Goal: Information Seeking & Learning: Learn about a topic

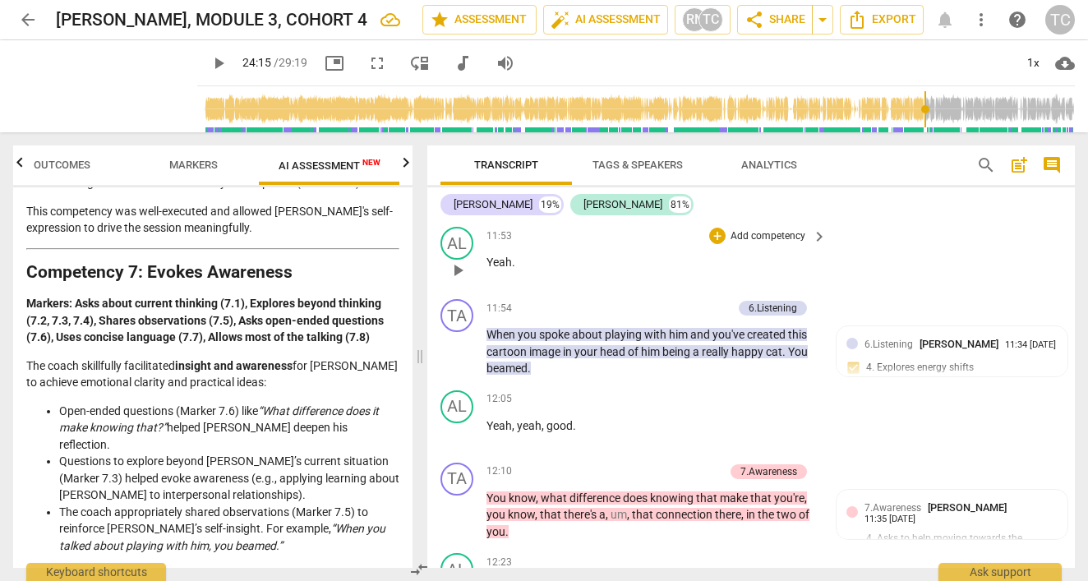
scroll to position [5275, 0]
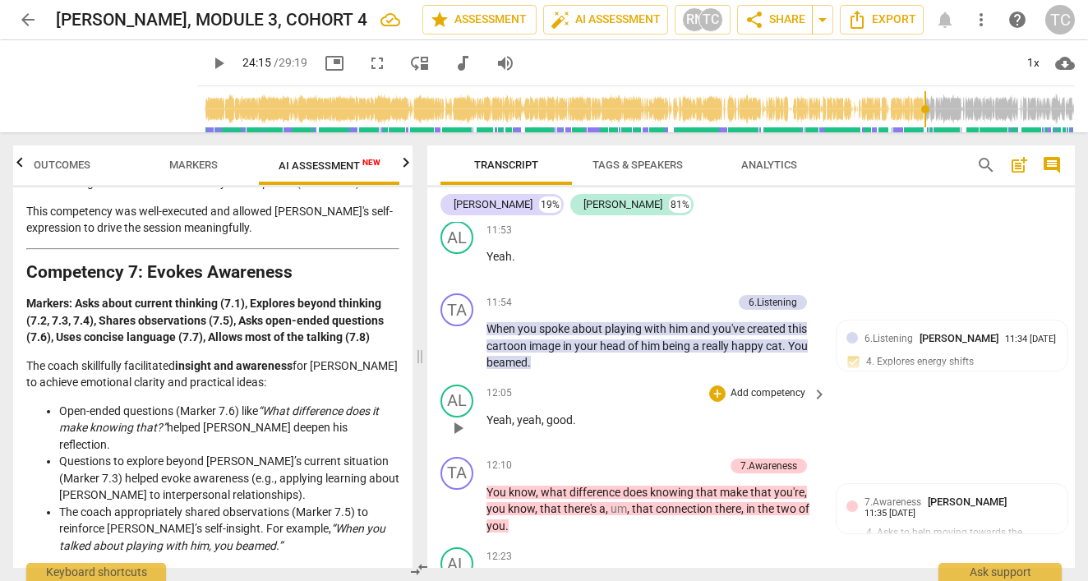
click at [452, 418] on span "play_arrow" at bounding box center [458, 428] width 20 height 20
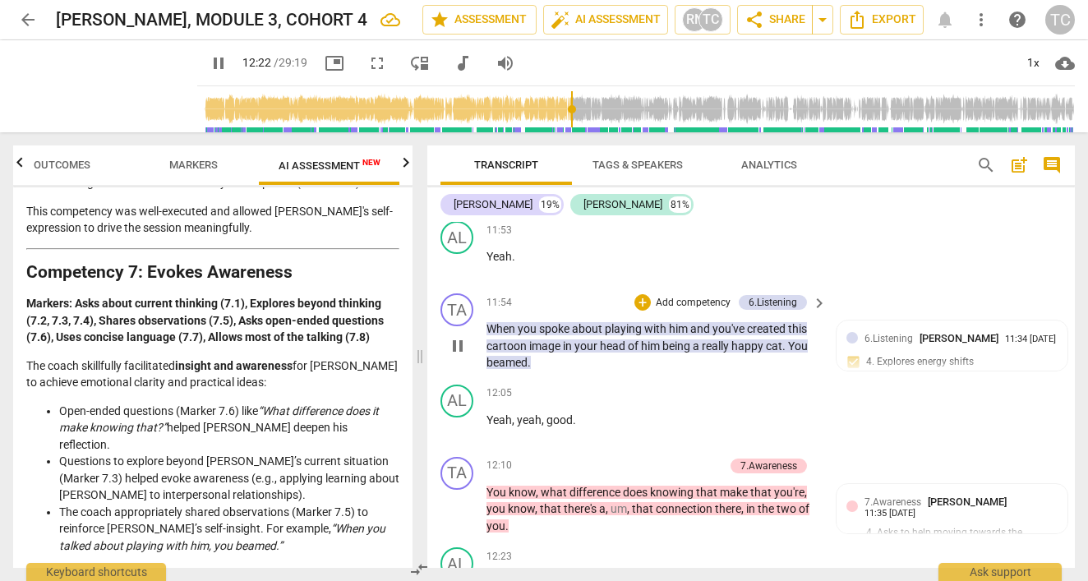
scroll to position [5373, 0]
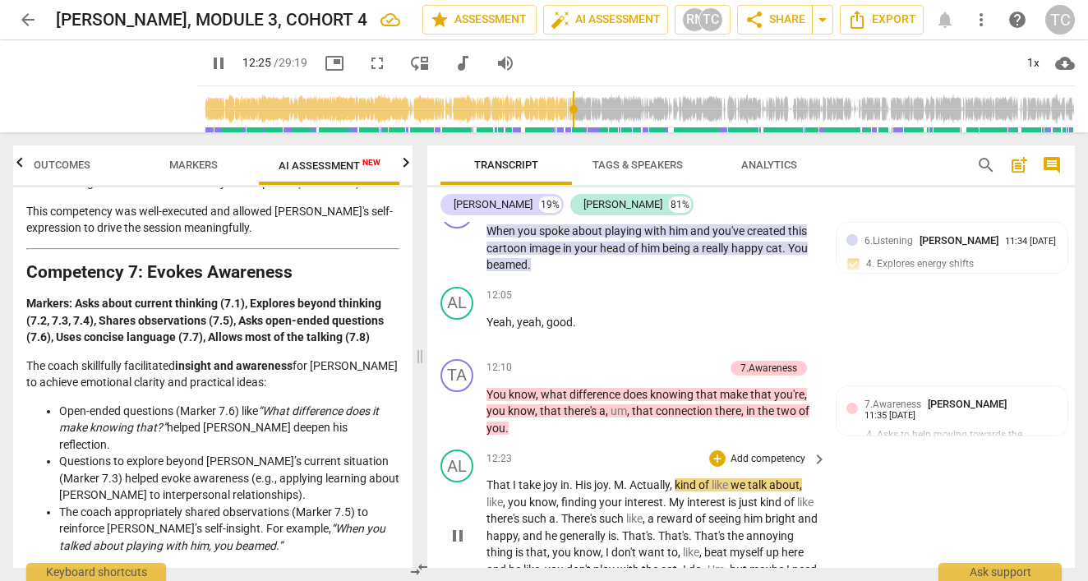
click at [582, 478] on span "His" at bounding box center [584, 484] width 19 height 13
type input "747"
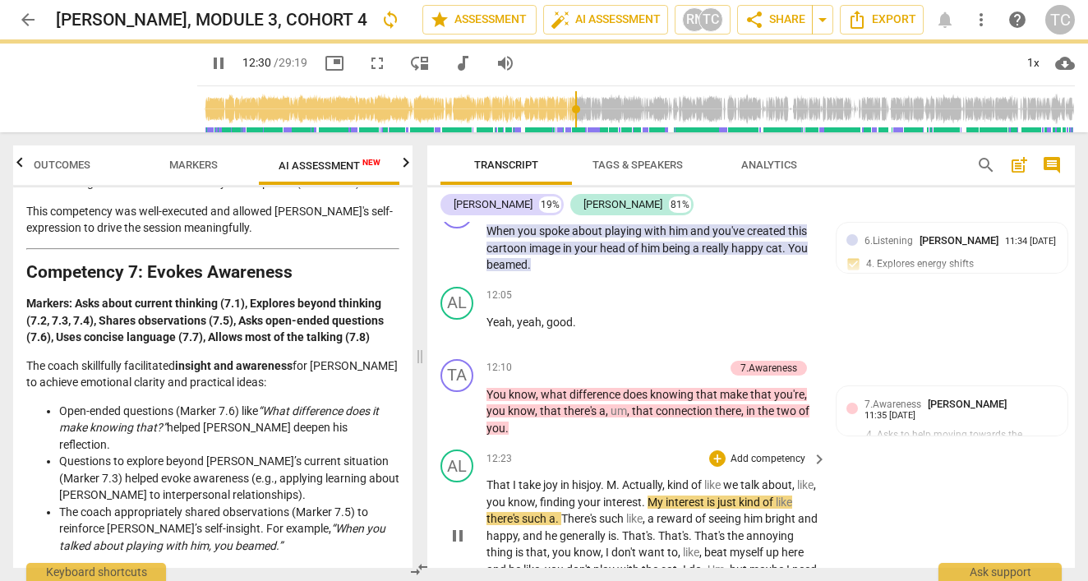
click at [615, 478] on span "M" at bounding box center [612, 484] width 10 height 13
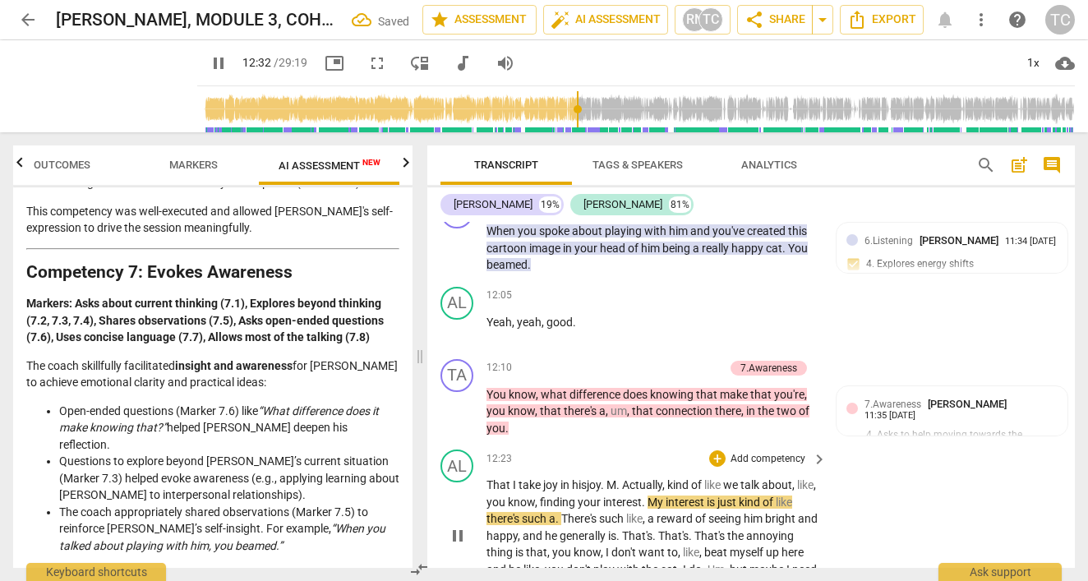
click at [622, 478] on span "." at bounding box center [619, 484] width 6 height 13
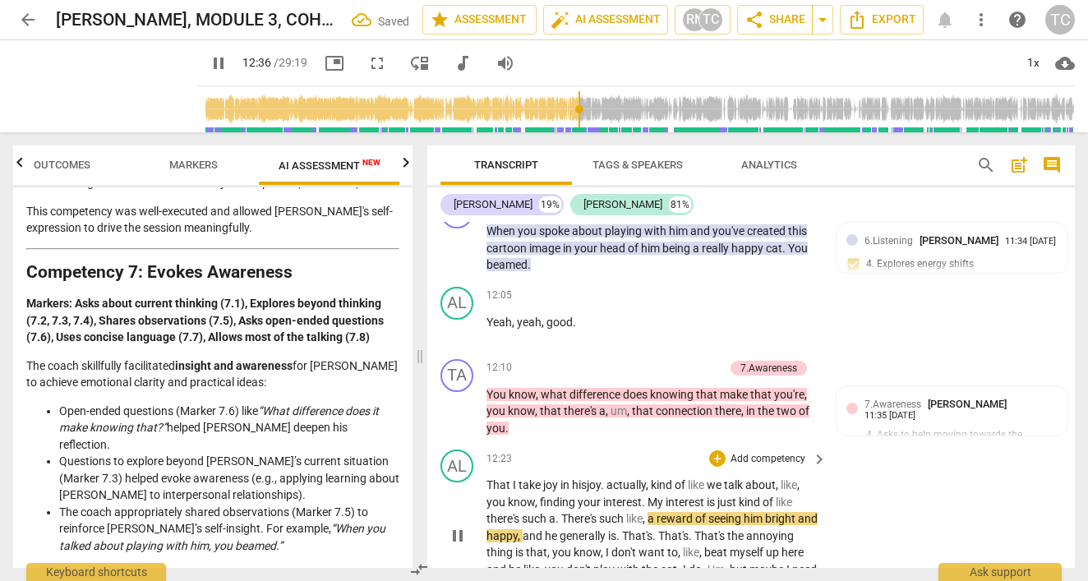
click at [616, 478] on span "actually" at bounding box center [626, 484] width 39 height 13
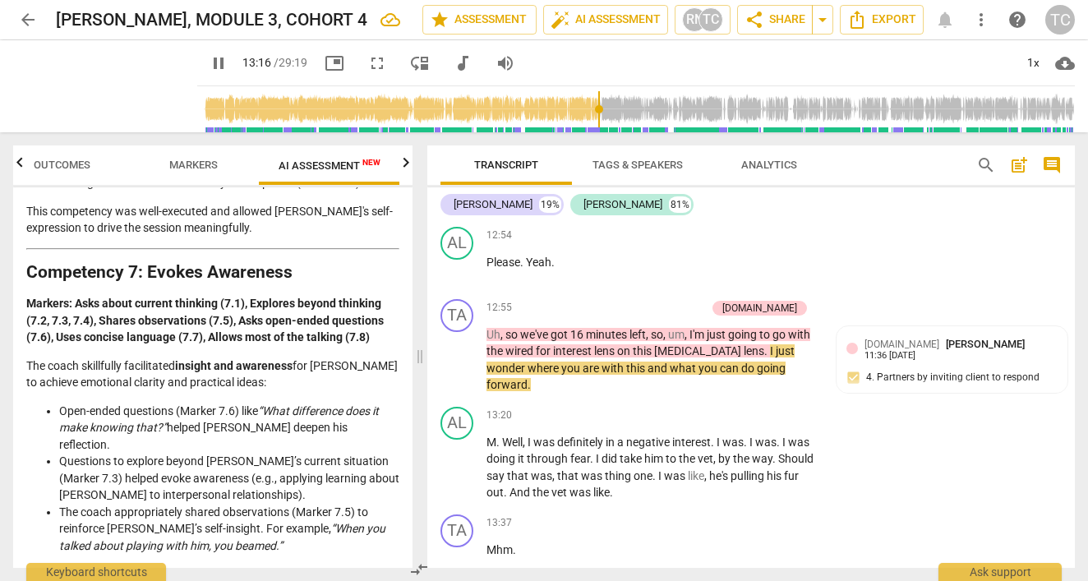
scroll to position [5793, 0]
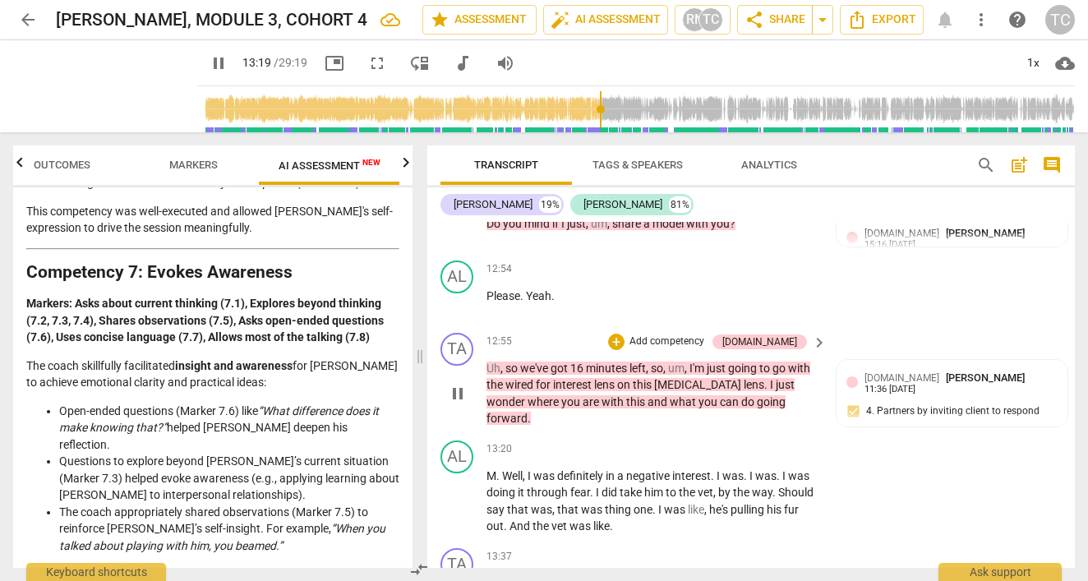
click at [620, 378] on span "on" at bounding box center [625, 384] width 16 height 13
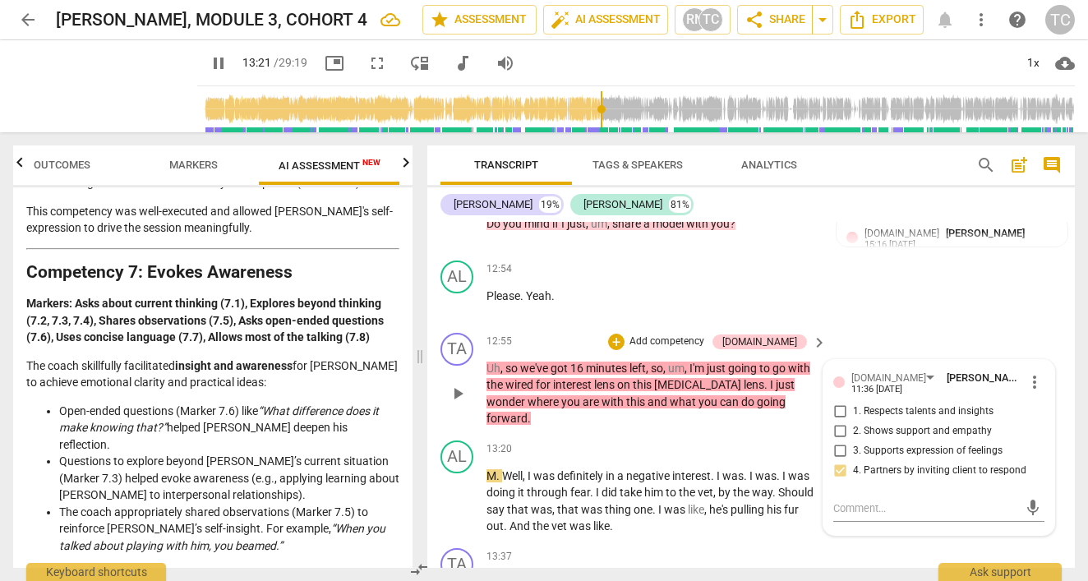
click at [619, 378] on span "on" at bounding box center [625, 384] width 16 height 13
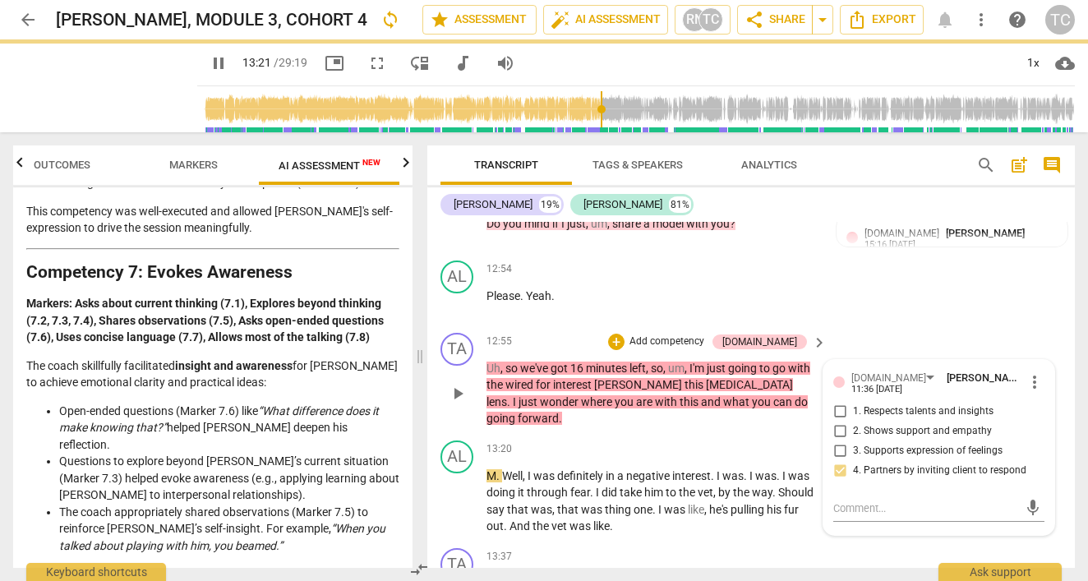
click at [619, 378] on span "[PERSON_NAME]" at bounding box center [639, 384] width 90 height 13
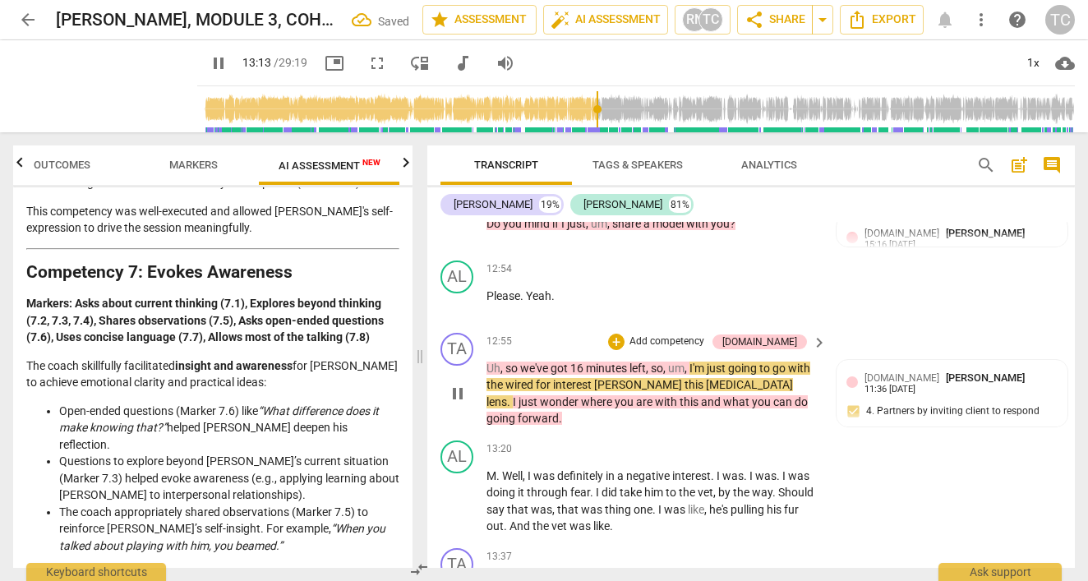
click at [615, 378] on span "[PERSON_NAME]" at bounding box center [639, 384] width 90 height 13
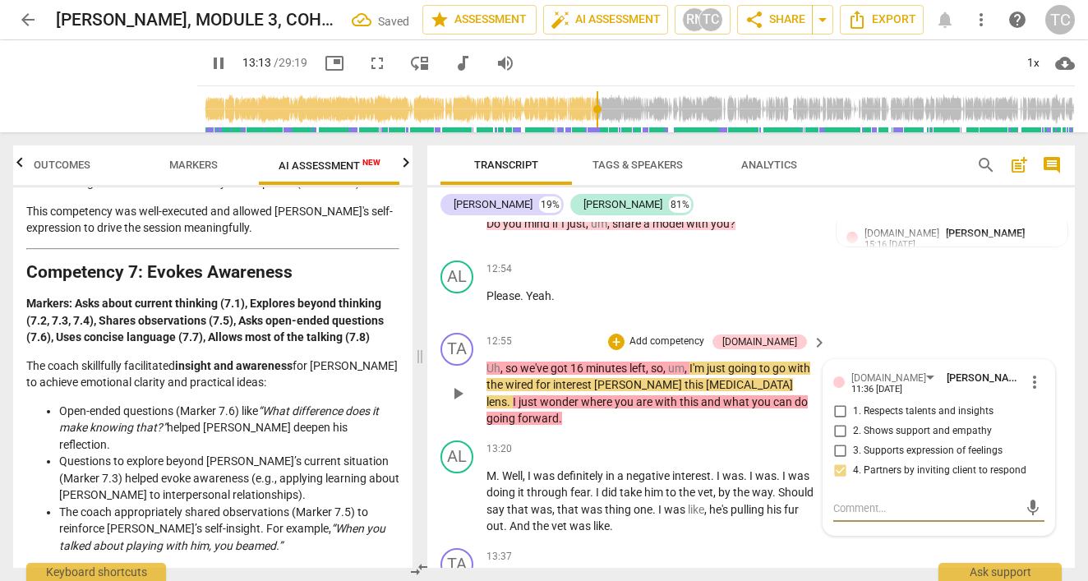
type input "794"
type textarea "."
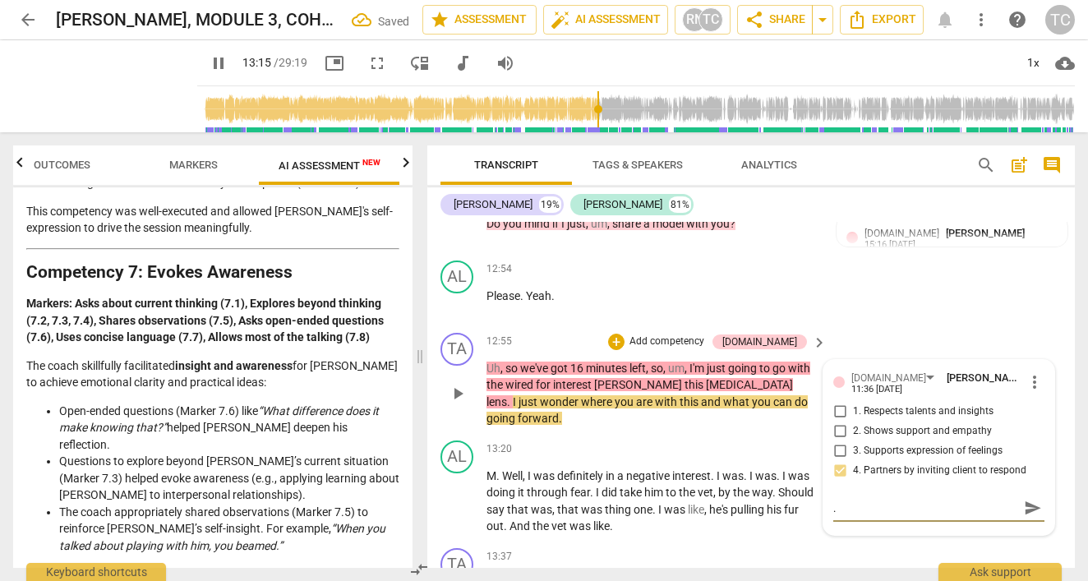
type input "795"
type textarea "."
type input "795"
type textarea "."
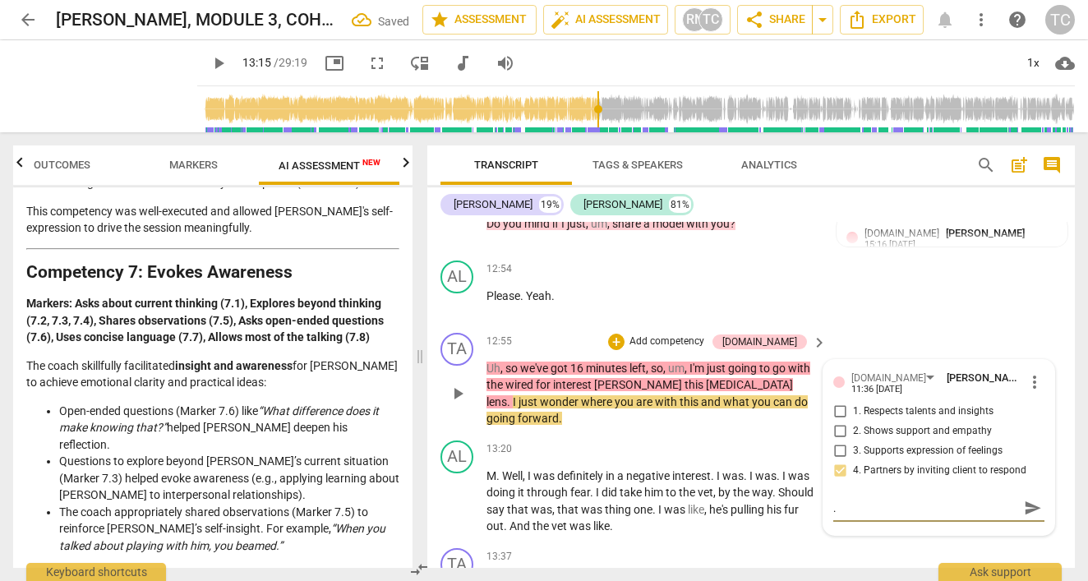
type textarea ". A"
type textarea ". An"
type textarea ". And"
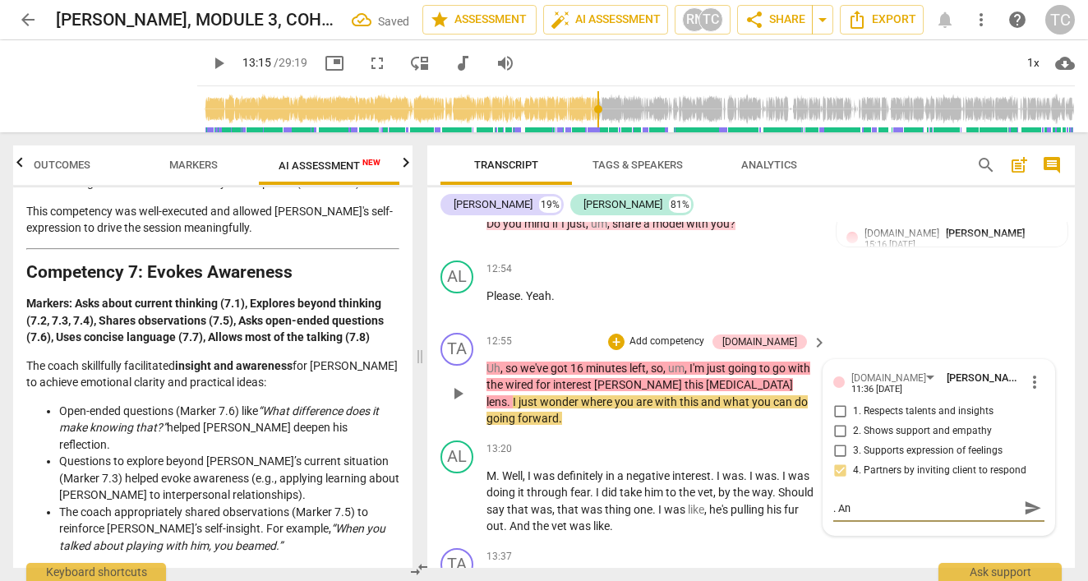
type textarea ". And"
type textarea ". An"
type textarea ". A"
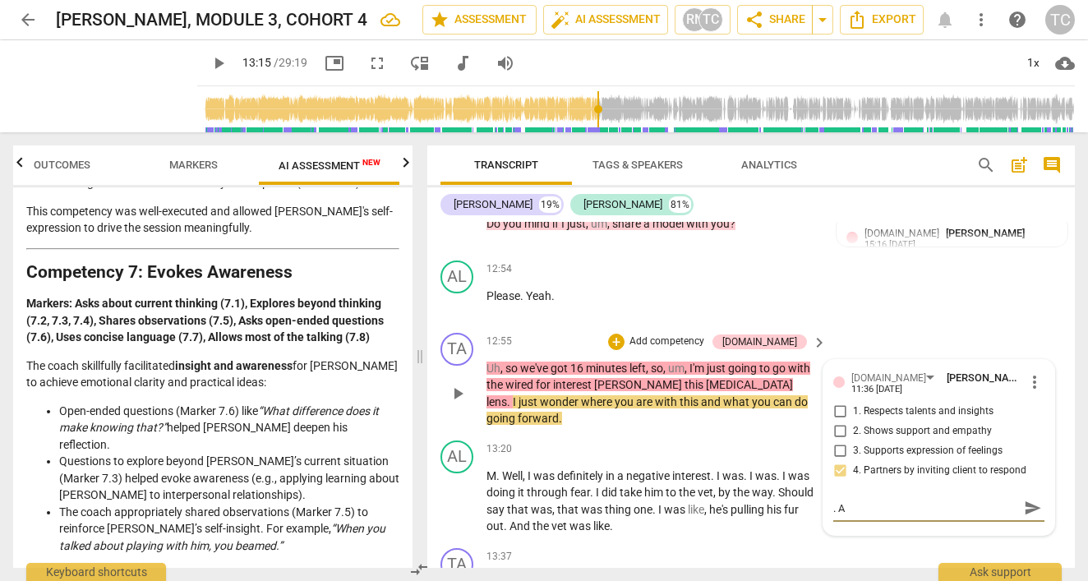
type textarea "."
click at [630, 378] on span "[PERSON_NAME]" at bounding box center [639, 384] width 90 height 13
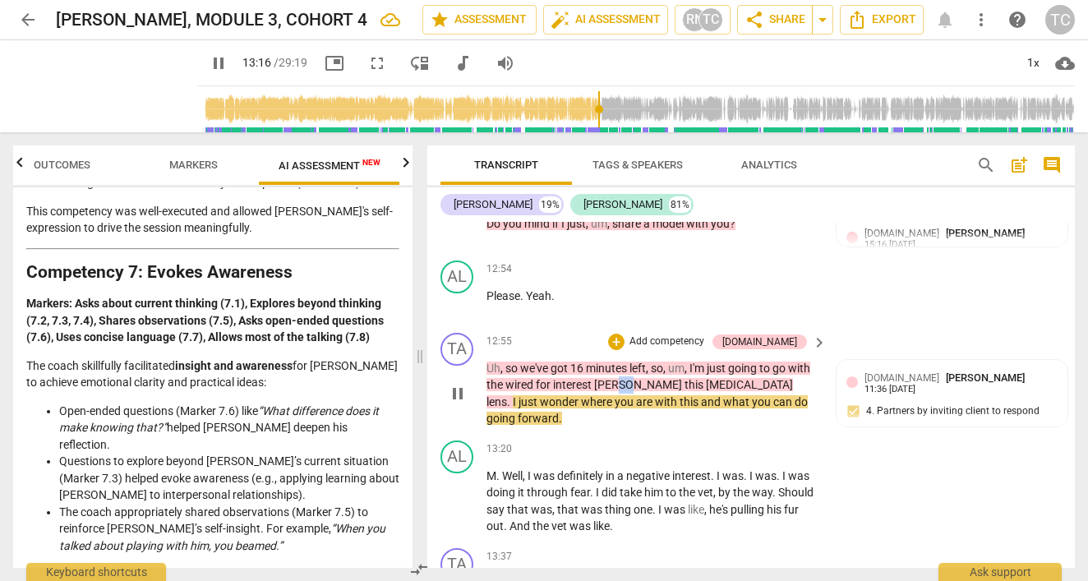
drag, startPoint x: 630, startPoint y: 343, endPoint x: 616, endPoint y: 346, distance: 13.6
click at [616, 378] on span "[PERSON_NAME]" at bounding box center [639, 384] width 90 height 13
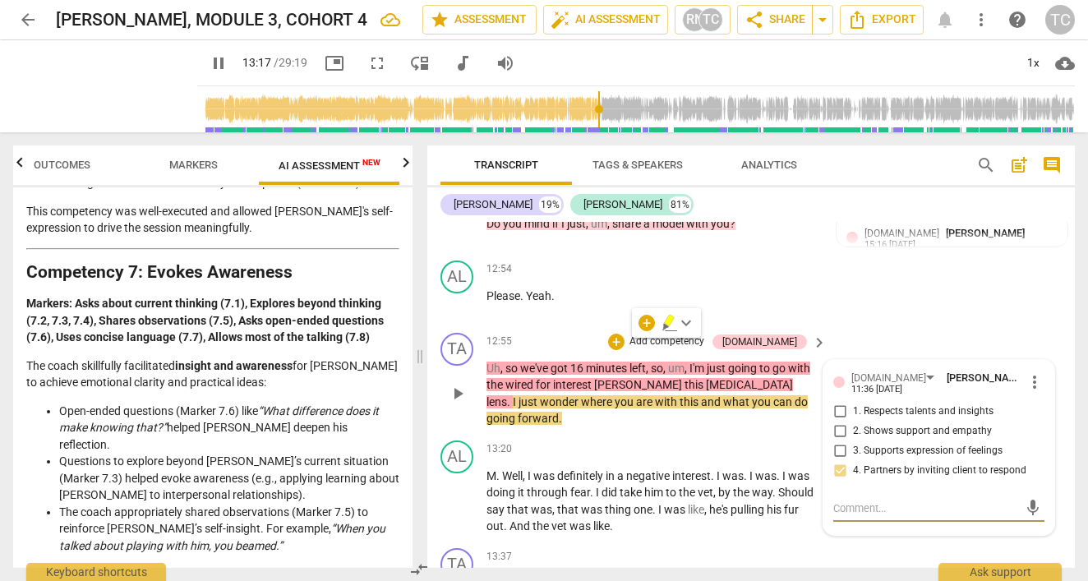
type input "798"
type textarea "."
click at [666, 320] on icon "button" at bounding box center [670, 323] width 16 height 20
click at [618, 378] on span "[PERSON_NAME]" at bounding box center [639, 384] width 90 height 13
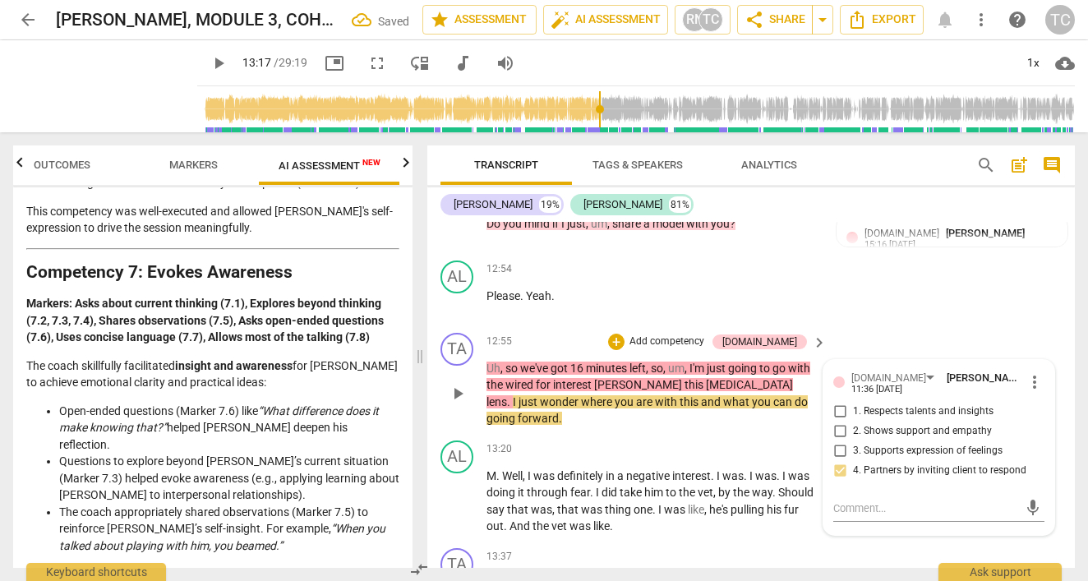
click at [626, 378] on span "[PERSON_NAME]" at bounding box center [639, 384] width 90 height 13
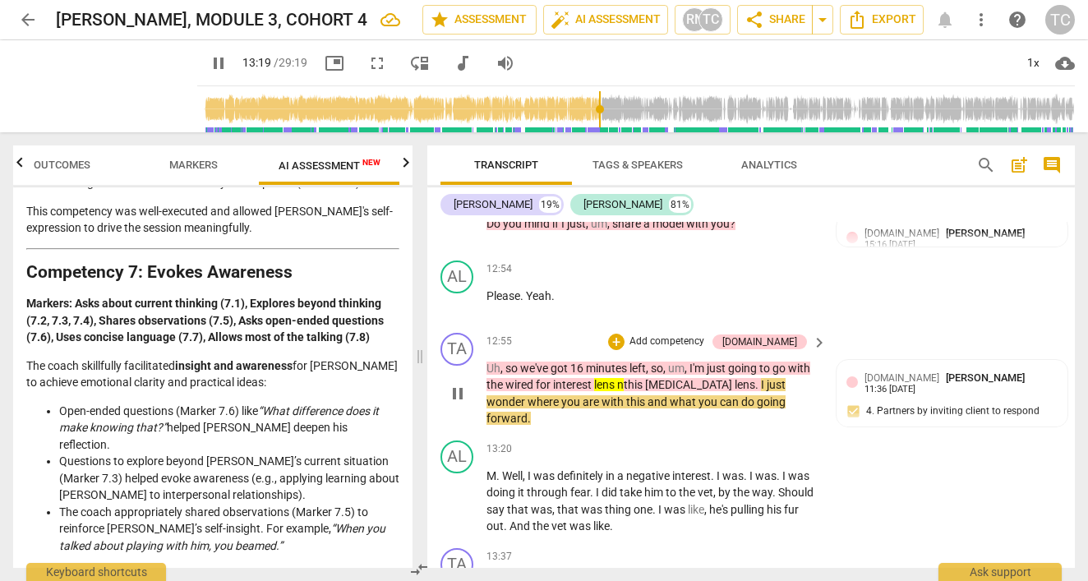
type input "799"
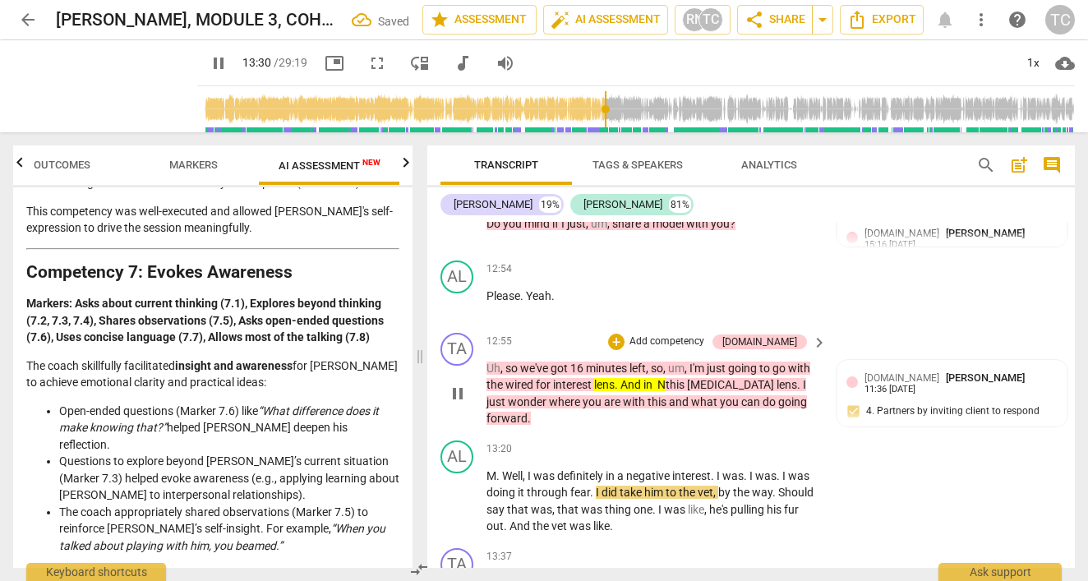
click at [666, 378] on span "lens. And in N" at bounding box center [630, 384] width 72 height 13
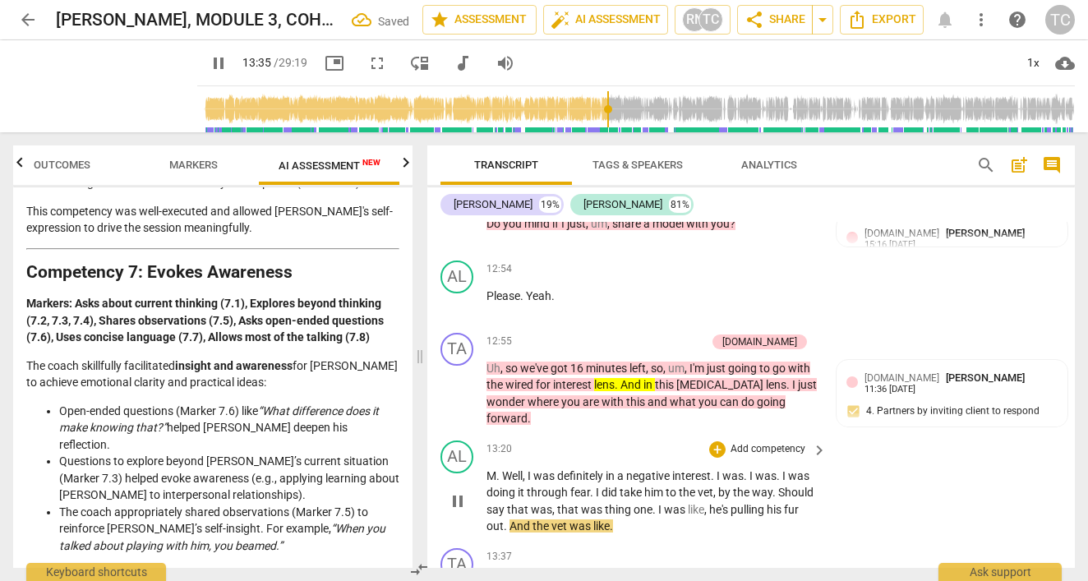
click at [667, 434] on div "AL play_arrow pause 13:20 + Add competency keyboard_arrow_right M . Well , I wa…" at bounding box center [751, 488] width 648 height 108
click at [598, 519] on span "like" at bounding box center [601, 525] width 16 height 13
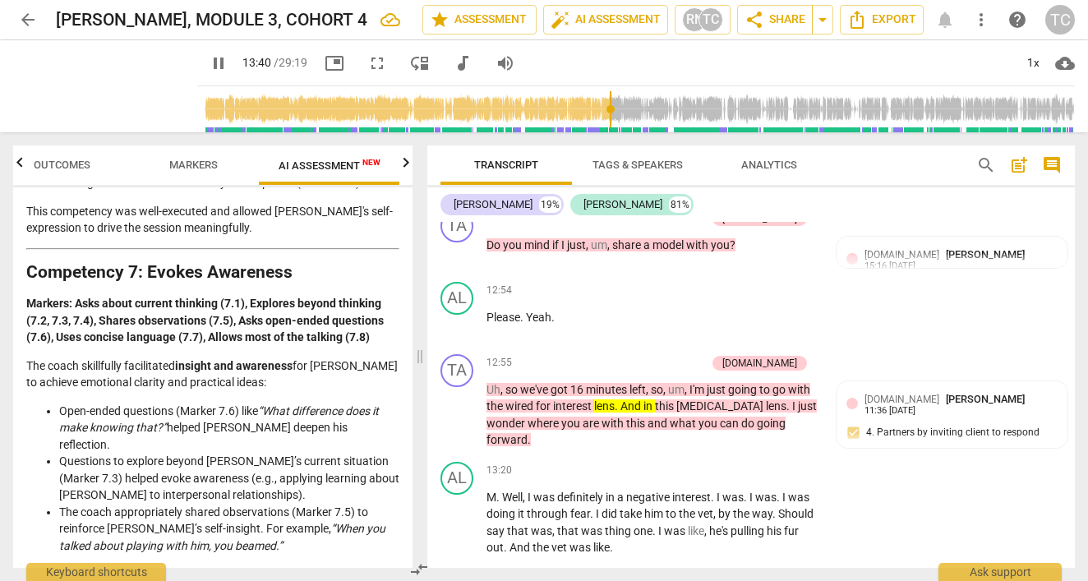
scroll to position [5773, 0]
click at [657, 399] on span "this" at bounding box center [665, 405] width 21 height 13
click at [647, 461] on div "13:20 + Add competency keyboard_arrow_right" at bounding box center [658, 470] width 342 height 18
click at [654, 381] on p "Uh , so we've got 16 minutes left , so , um , I'm just going to go with the wir…" at bounding box center [653, 414] width 332 height 67
click at [460, 404] on span "pause" at bounding box center [458, 414] width 20 height 20
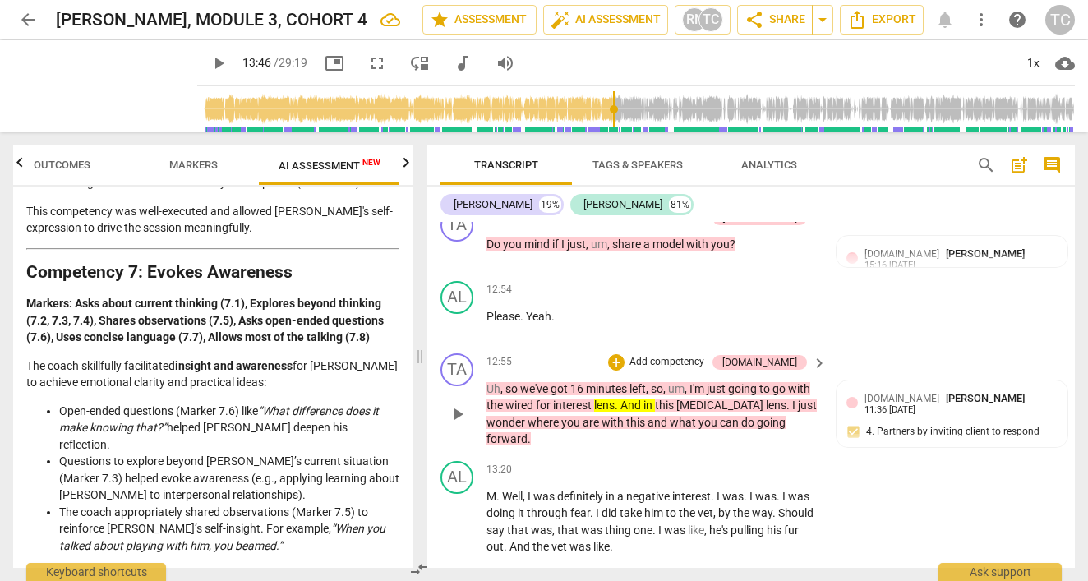
click at [657, 399] on span "this" at bounding box center [665, 405] width 21 height 13
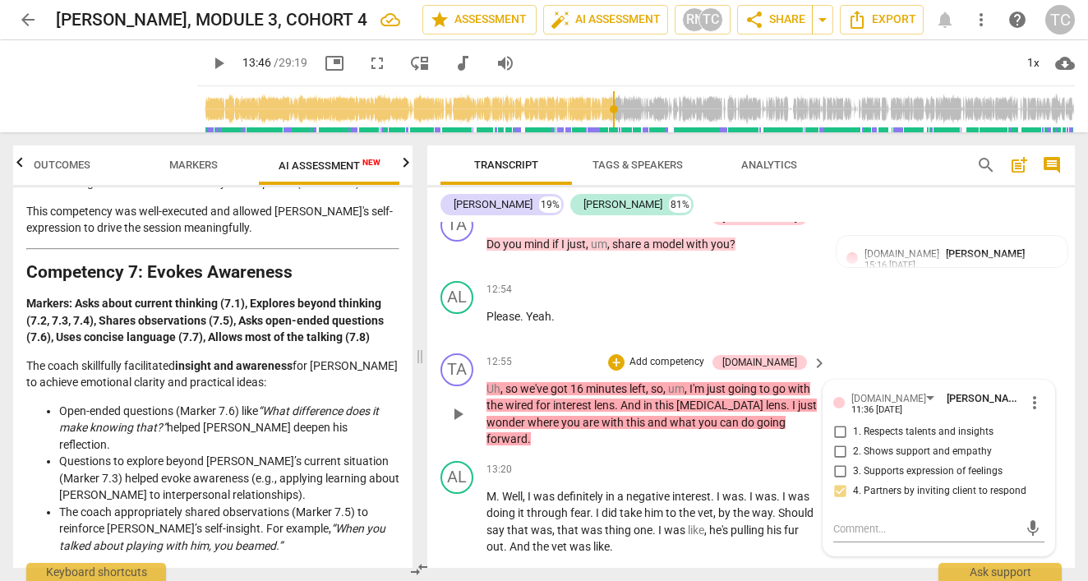
click at [596, 399] on span "lens" at bounding box center [604, 405] width 21 height 13
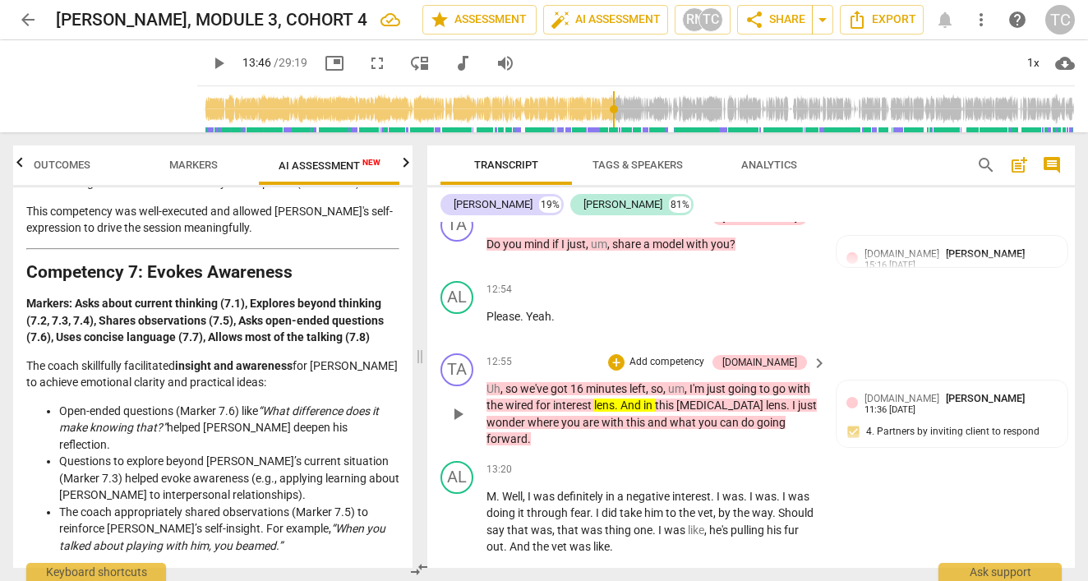
click at [607, 399] on span "lens" at bounding box center [604, 405] width 21 height 13
click at [653, 399] on span "in" at bounding box center [650, 405] width 12 height 13
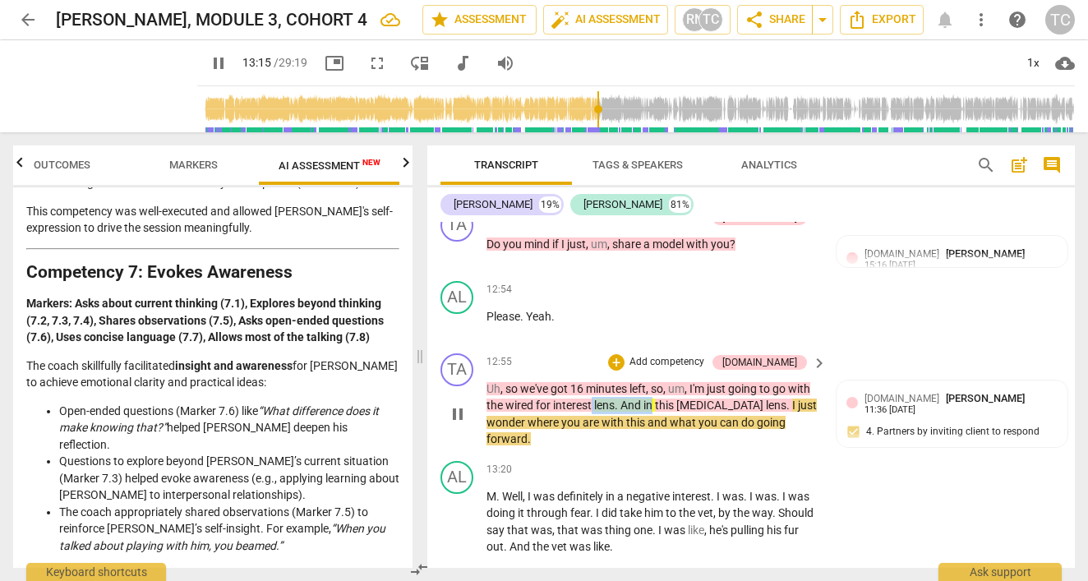
drag, startPoint x: 653, startPoint y: 368, endPoint x: 590, endPoint y: 367, distance: 62.5
click at [590, 381] on p "Uh , so we've got 16 minutes left , so , um , I'm just going to go with the wir…" at bounding box center [653, 414] width 332 height 67
click at [696, 344] on icon "button" at bounding box center [695, 341] width 10 height 12
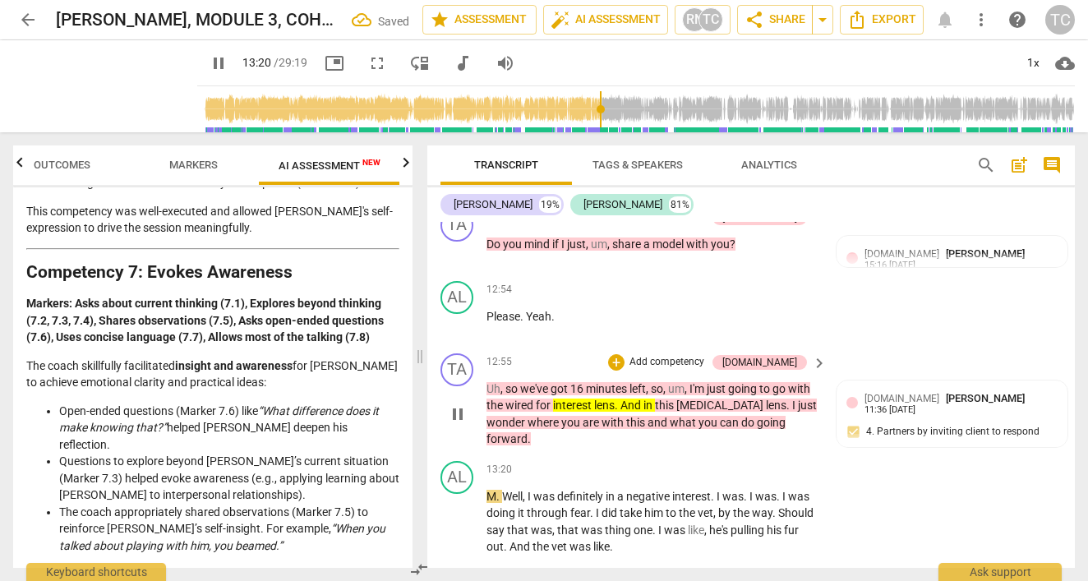
click at [651, 394] on div "TA play_arrow pause 12:55 + Add competency [DOMAIN_NAME] keyboard_arrow_right U…" at bounding box center [751, 401] width 648 height 108
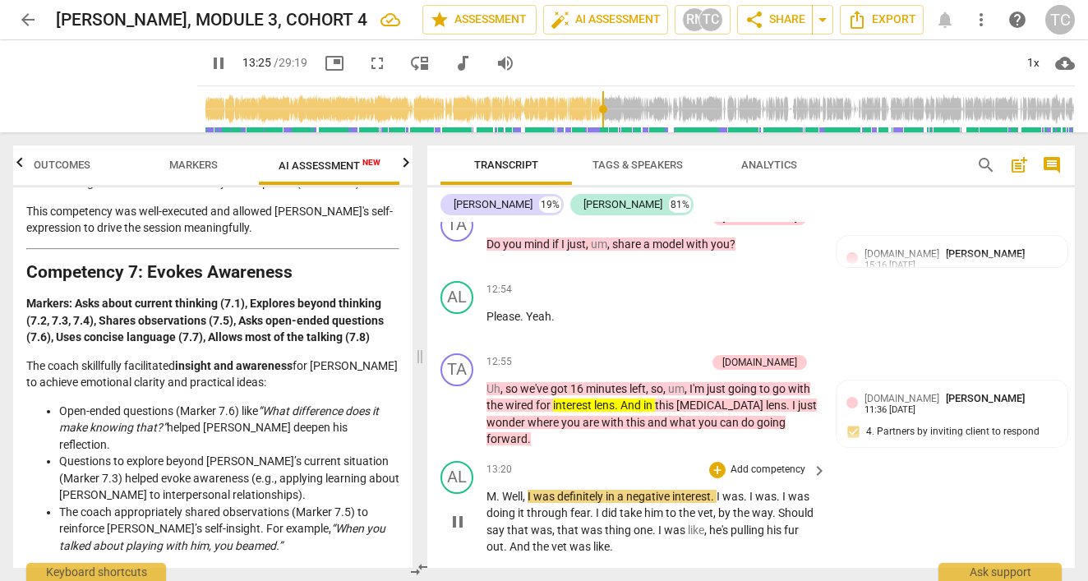
click at [462, 512] on span "pause" at bounding box center [458, 522] width 20 height 20
type input "806"
drag, startPoint x: 555, startPoint y: 363, endPoint x: 657, endPoint y: 360, distance: 102.0
click at [657, 381] on p "Uh , so we've got 16 minutes left , so , um , I'm just going to go with the wir…" at bounding box center [653, 414] width 332 height 67
click at [690, 343] on icon "button" at bounding box center [695, 344] width 16 height 20
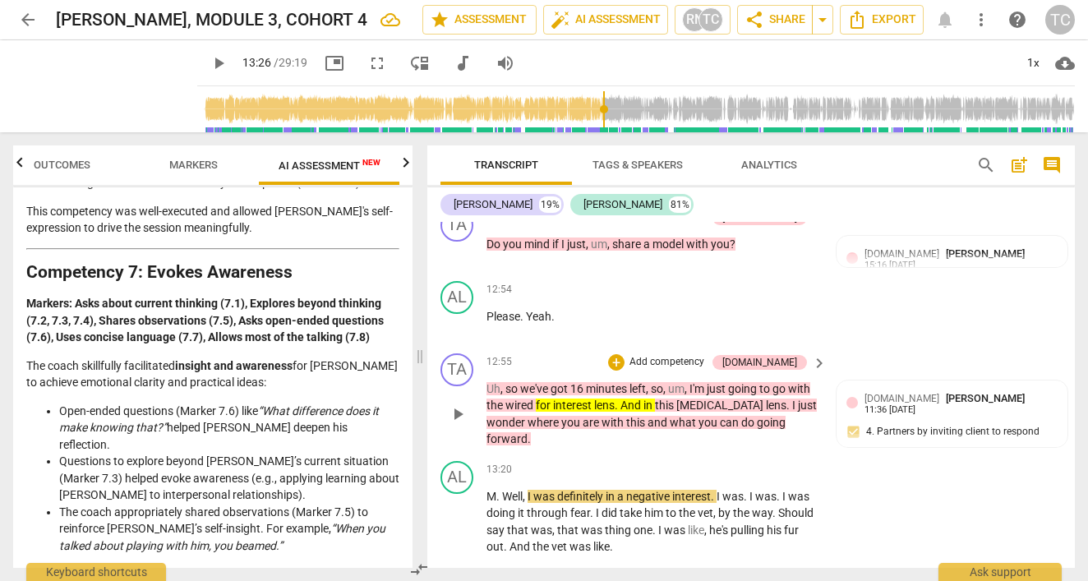
click at [648, 416] on span "and" at bounding box center [659, 422] width 22 height 13
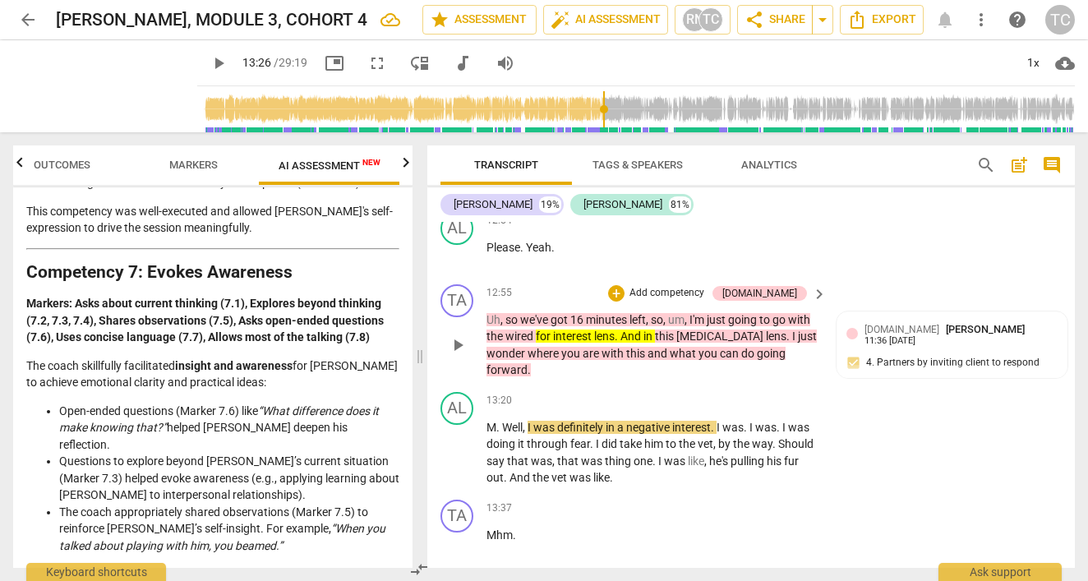
scroll to position [5766, 0]
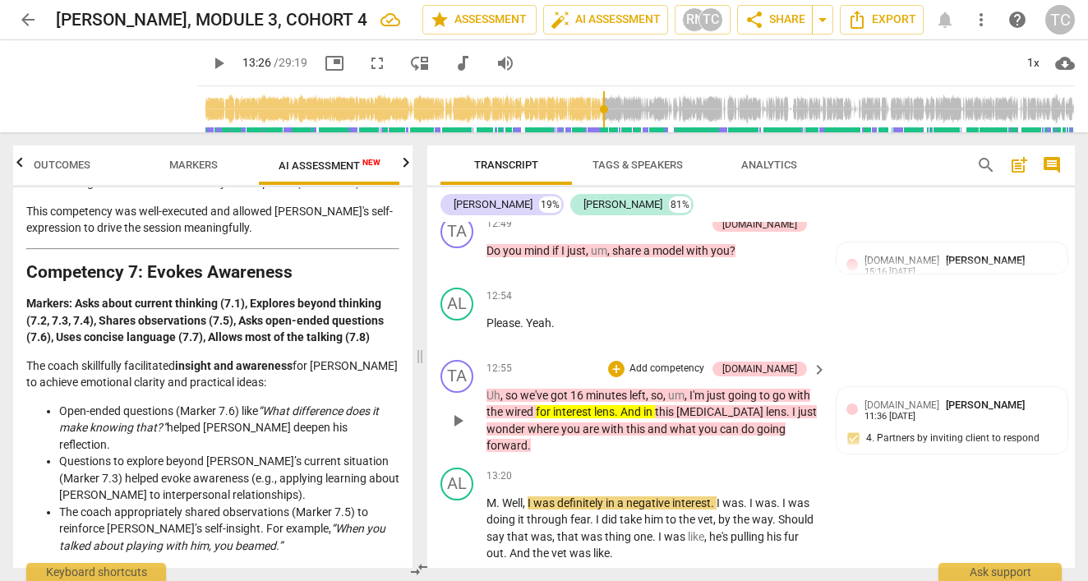
click at [593, 405] on span "interest" at bounding box center [573, 411] width 41 height 13
drag, startPoint x: 538, startPoint y: 366, endPoint x: 657, endPoint y: 368, distance: 118.4
click at [657, 387] on p "Uh , so we've got 16 minutes left , so , um , I'm just going to go with the wir…" at bounding box center [653, 420] width 332 height 67
click at [715, 355] on span "keyboard_arrow_down" at bounding box center [712, 350] width 20 height 20
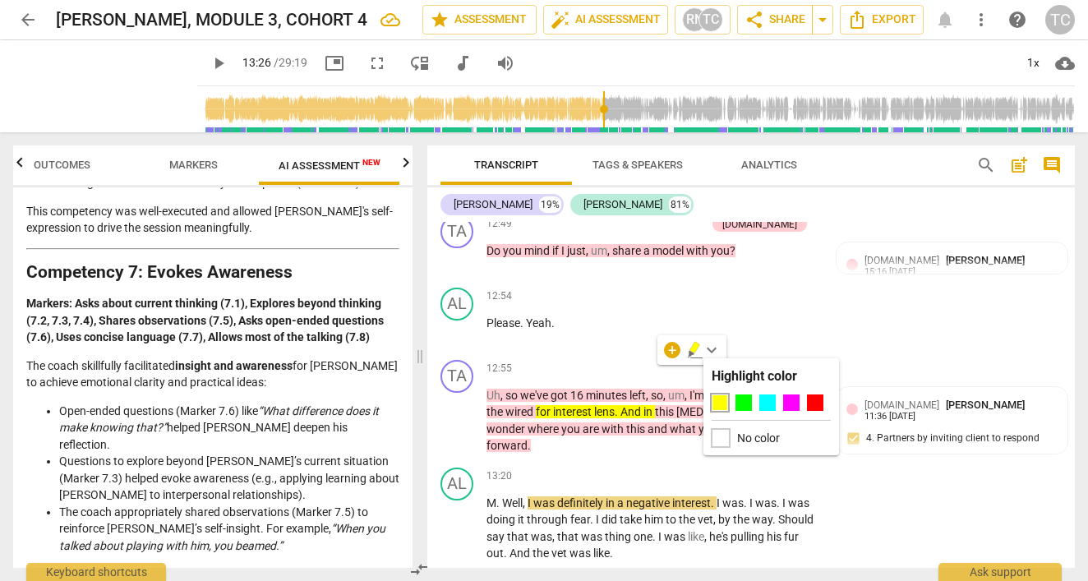
click at [726, 438] on div at bounding box center [721, 438] width 18 height 18
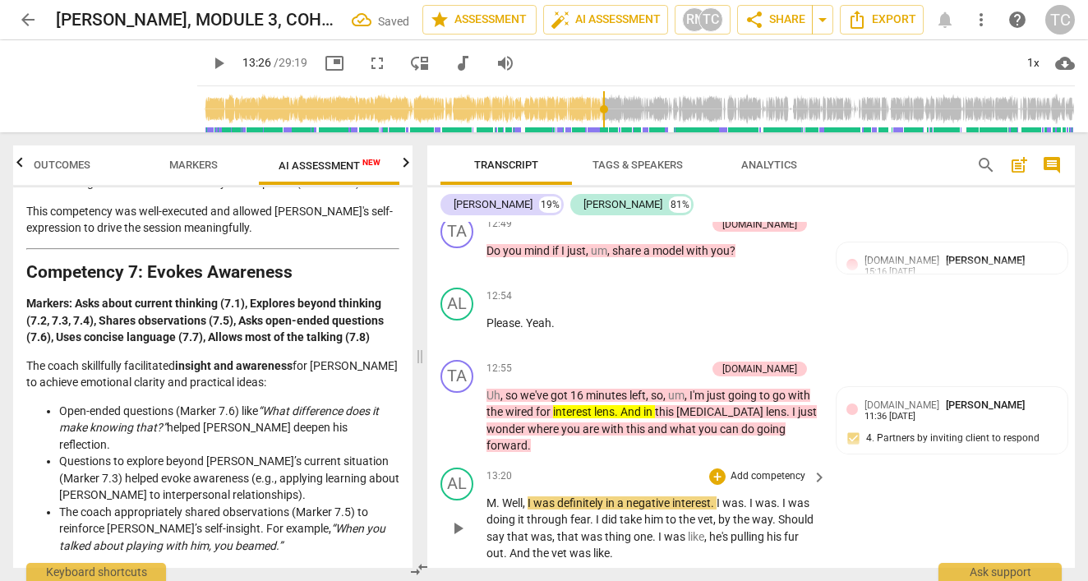
click at [621, 461] on div "AL play_arrow pause 13:20 + Add competency keyboard_arrow_right M . Well , I wa…" at bounding box center [751, 515] width 648 height 108
click at [558, 405] on span "interest" at bounding box center [573, 411] width 41 height 13
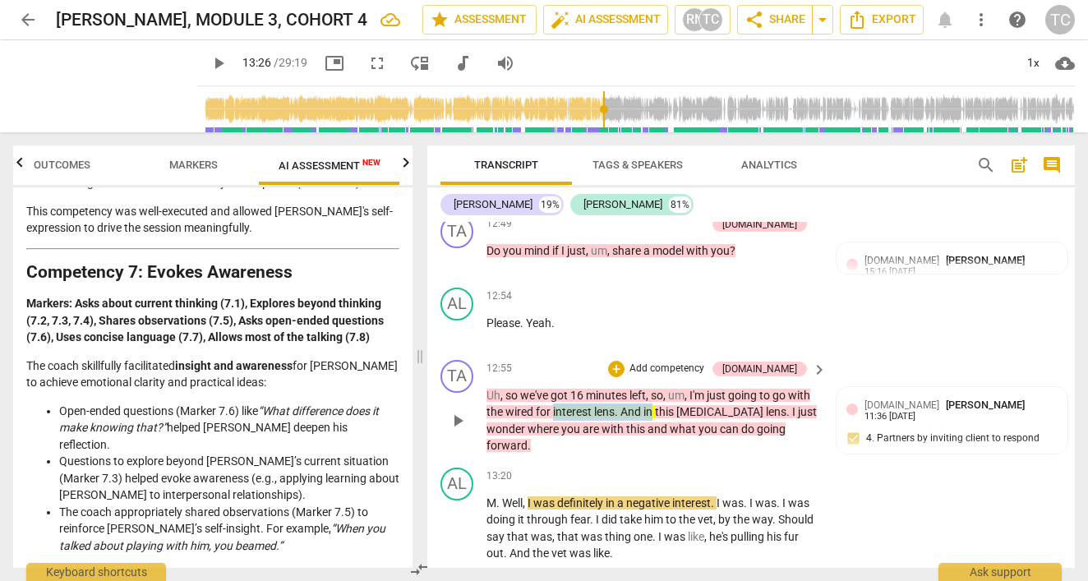
drag, startPoint x: 552, startPoint y: 370, endPoint x: 654, endPoint y: 375, distance: 102.0
click at [654, 387] on p "Uh , so we've got 16 minutes left , so , um , I'm just going to go with the wir…" at bounding box center [653, 420] width 332 height 67
click at [716, 348] on span "keyboard_arrow_down" at bounding box center [712, 350] width 20 height 20
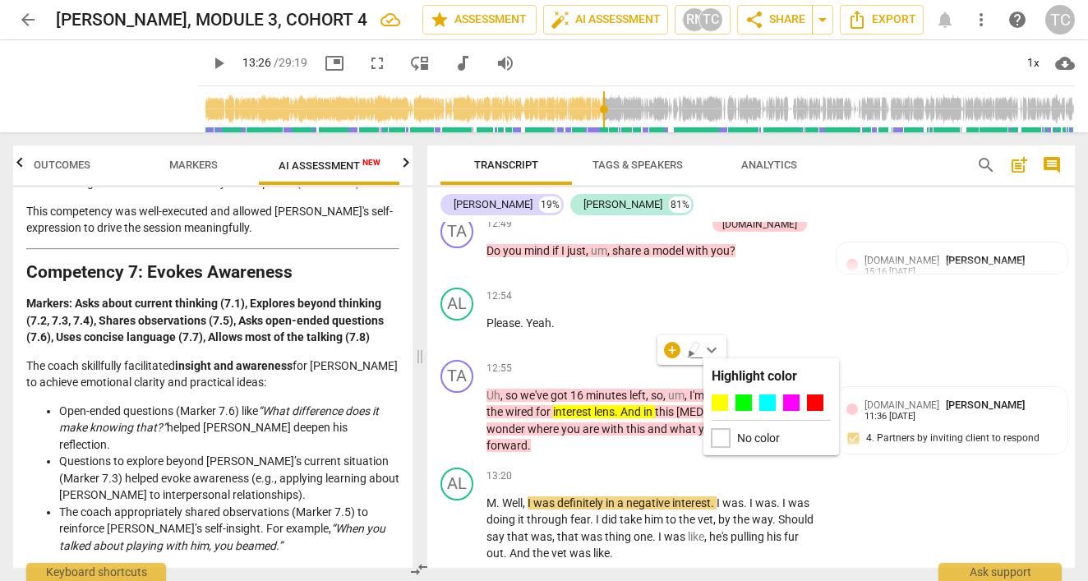
click at [721, 436] on div at bounding box center [721, 438] width 18 height 18
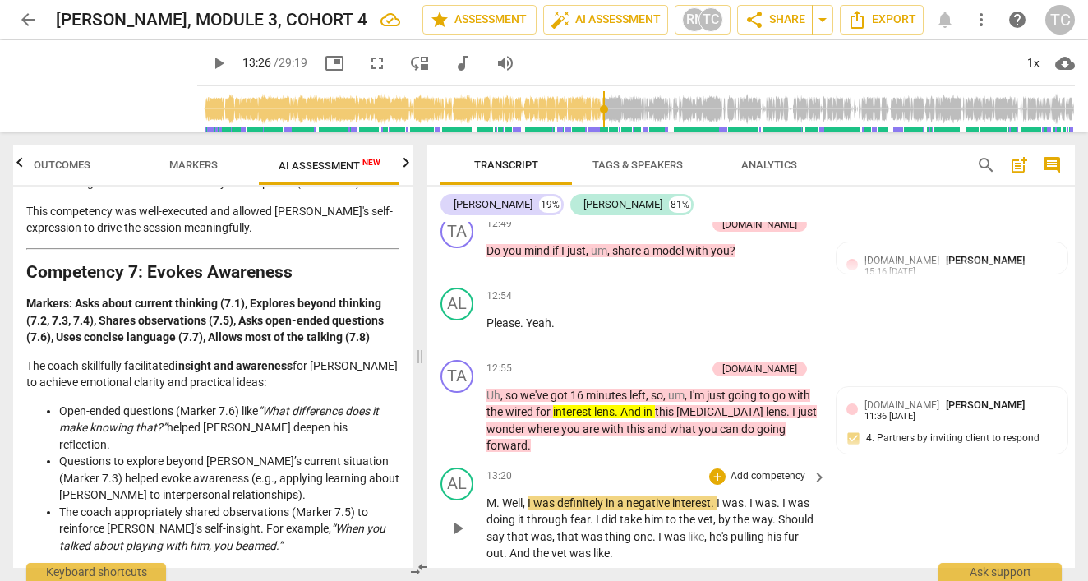
click at [617, 461] on div "AL play_arrow pause 13:20 + Add competency keyboard_arrow_right M . Well , I wa…" at bounding box center [751, 515] width 648 height 108
click at [653, 405] on span "in" at bounding box center [650, 411] width 12 height 13
drag, startPoint x: 653, startPoint y: 372, endPoint x: 553, endPoint y: 369, distance: 99.5
click at [553, 387] on p "Uh , so we've got 16 minutes left , so , um , I'm just going to go with the wir…" at bounding box center [653, 420] width 332 height 67
click at [672, 348] on div "+" at bounding box center [672, 350] width 16 height 16
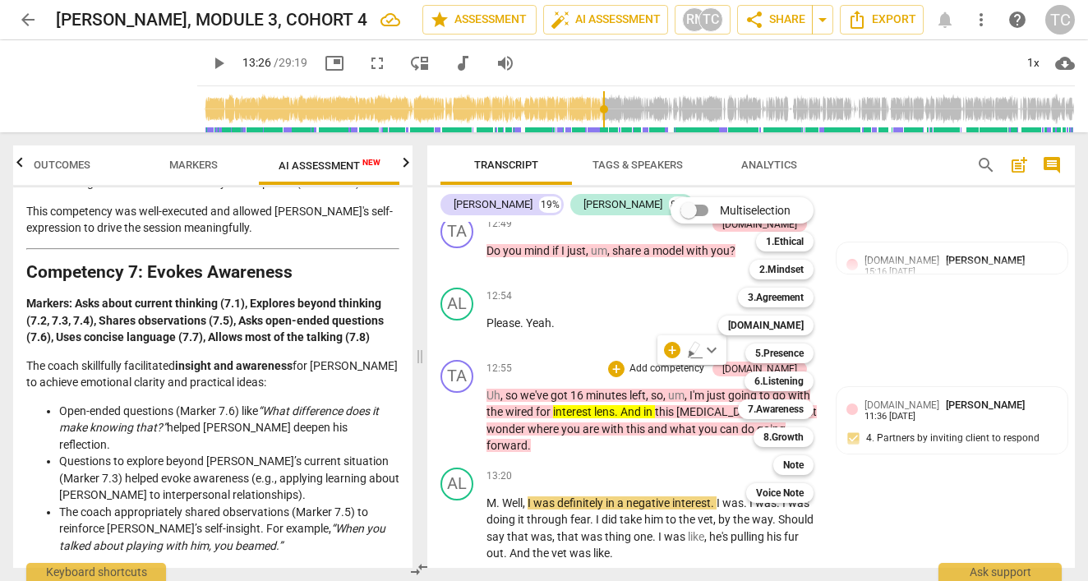
click at [681, 284] on div "Multiselection m 1.Ethical 1 2.Mindset 2 3.Agreement 3 [DOMAIN_NAME] 4 5.Presen…" at bounding box center [754, 350] width 181 height 314
click at [617, 312] on div at bounding box center [544, 290] width 1088 height 581
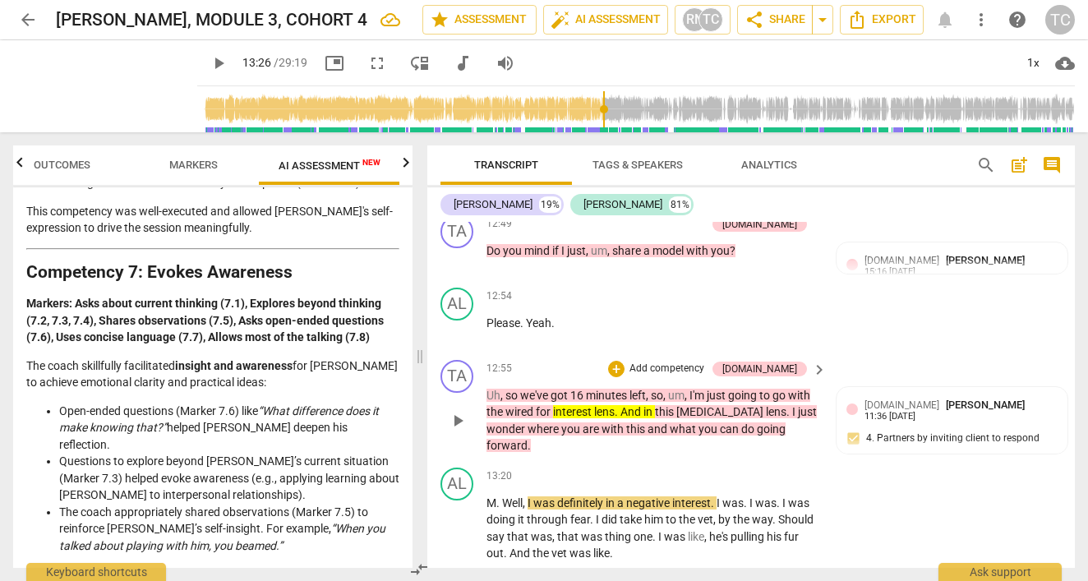
click at [655, 405] on span "in" at bounding box center [650, 411] width 12 height 13
drag, startPoint x: 655, startPoint y: 368, endPoint x: 552, endPoint y: 363, distance: 103.7
click at [552, 387] on p "Uh , so we've got 16 minutes left , so , um , I'm just going to go with the wir…" at bounding box center [653, 420] width 332 height 67
click at [698, 352] on icon "button" at bounding box center [695, 350] width 16 height 20
click at [650, 405] on span "in" at bounding box center [650, 411] width 12 height 13
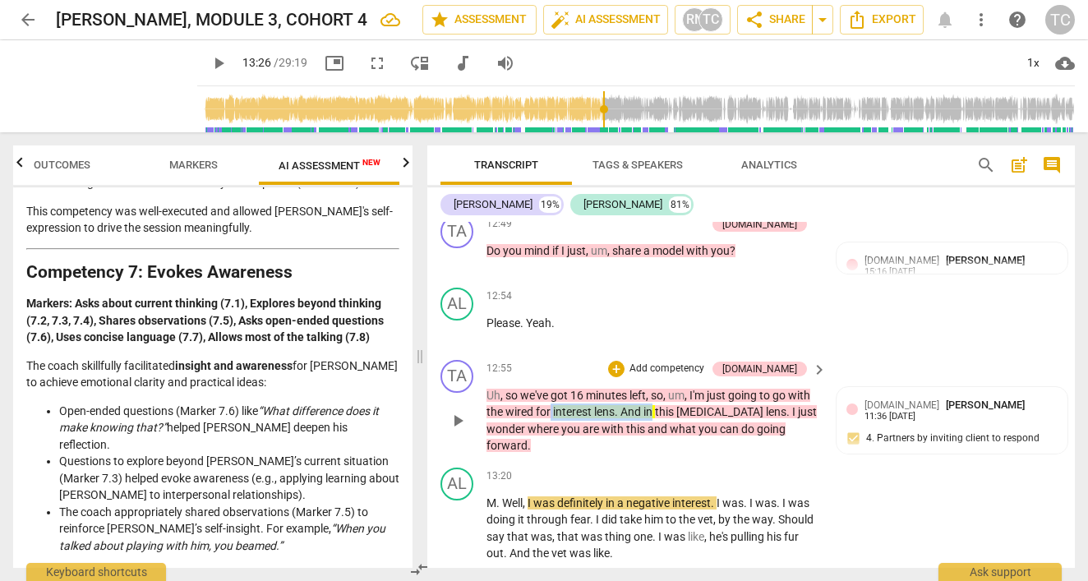
drag, startPoint x: 655, startPoint y: 372, endPoint x: 552, endPoint y: 373, distance: 103.6
click at [552, 387] on p "Uh , so we've got 16 minutes left , so , um , I'm just going to go with the wir…" at bounding box center [653, 420] width 332 height 67
click at [714, 349] on span "keyboard_arrow_down" at bounding box center [712, 350] width 20 height 20
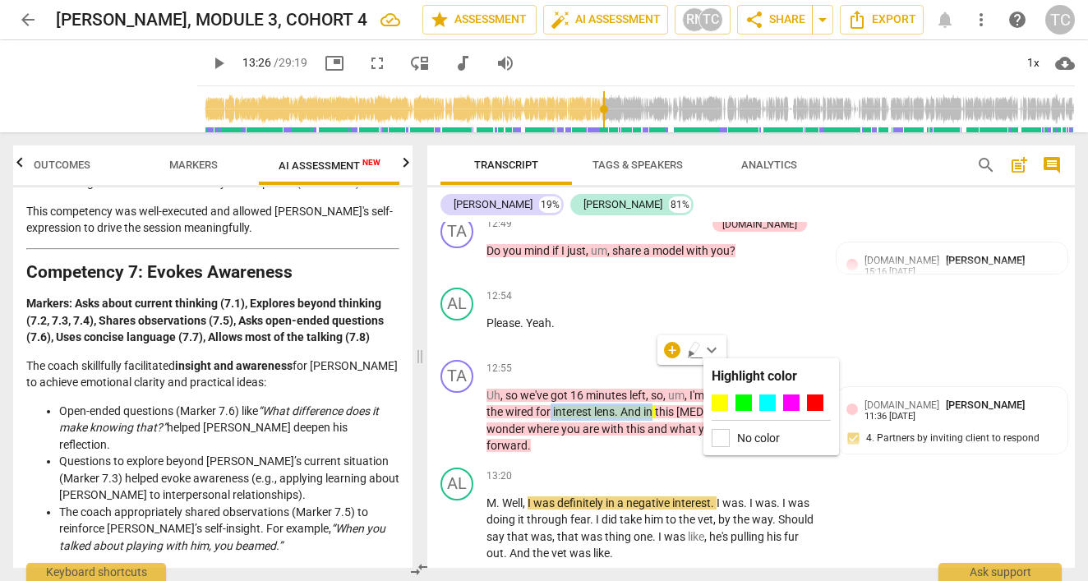
scroll to position [0, 0]
click at [723, 438] on div at bounding box center [721, 438] width 18 height 18
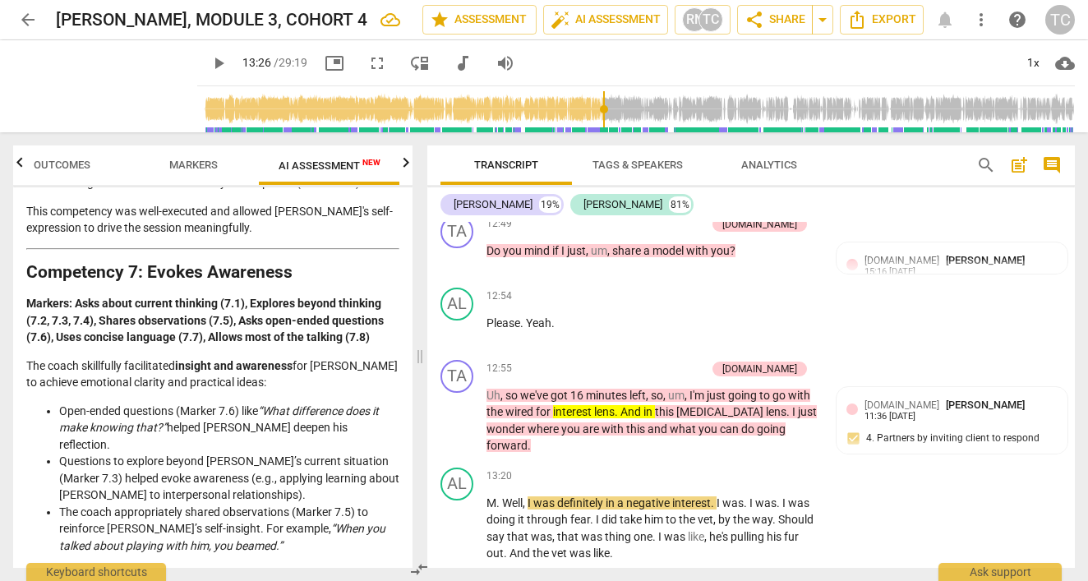
click at [723, 496] on span "I" at bounding box center [720, 502] width 6 height 13
click at [619, 401] on div "TA play_arrow pause 12:55 + Add competency [DOMAIN_NAME] keyboard_arrow_right U…" at bounding box center [751, 407] width 648 height 108
click at [606, 353] on div "TA play_arrow pause 12:55 + Add competency [DOMAIN_NAME] keyboard_arrow_right U…" at bounding box center [751, 407] width 648 height 108
click at [648, 422] on span "and" at bounding box center [659, 428] width 22 height 13
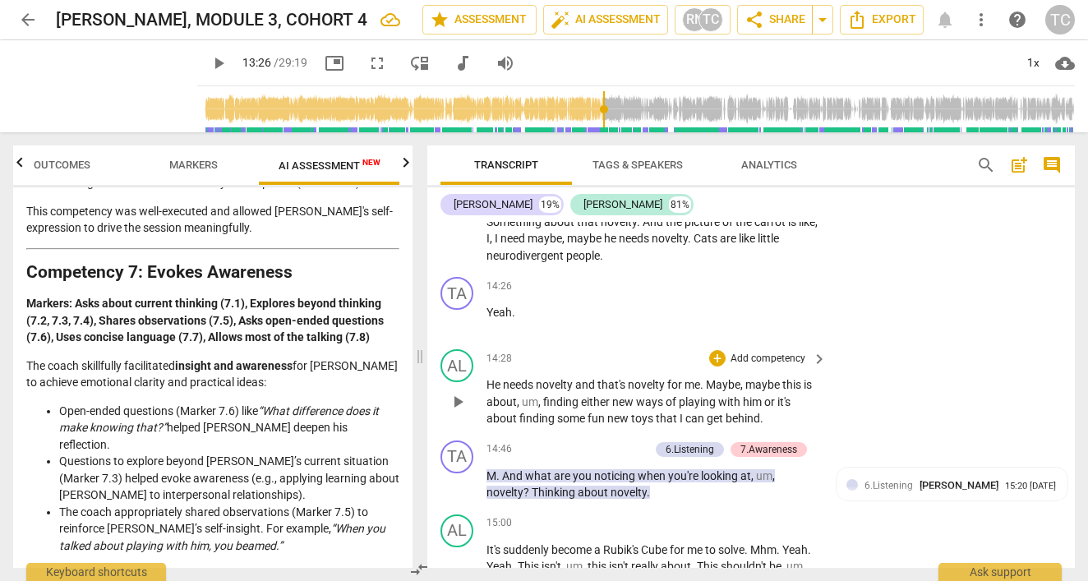
scroll to position [6481, 0]
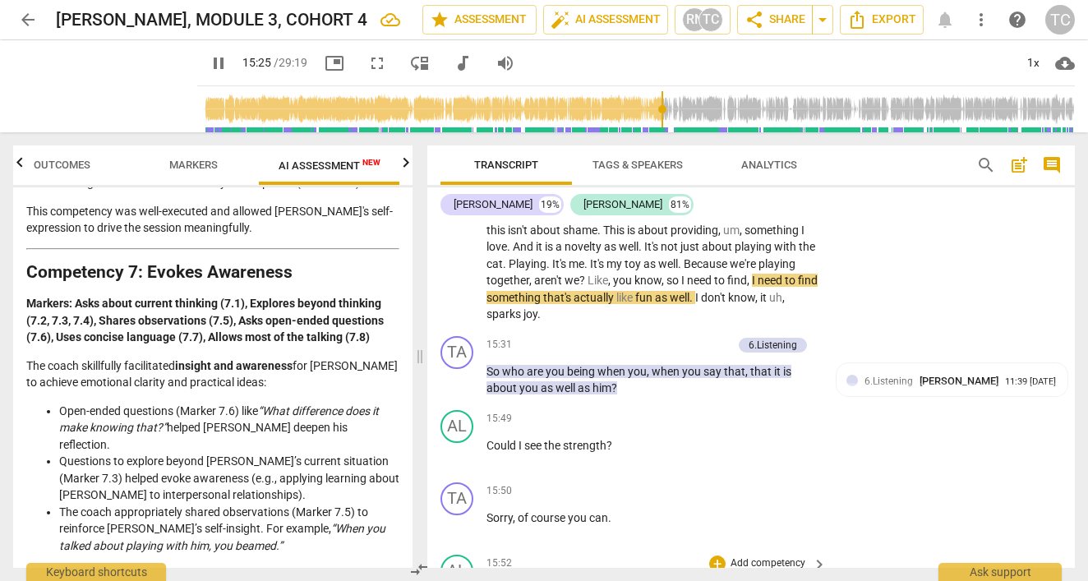
drag, startPoint x: 631, startPoint y: 543, endPoint x: 592, endPoint y: 543, distance: 39.5
click at [592, 543] on div "TA play_arrow pause 00:03 + Add competency keyboard_arrow_right Hi , [PERSON_NA…" at bounding box center [751, 395] width 648 height 346
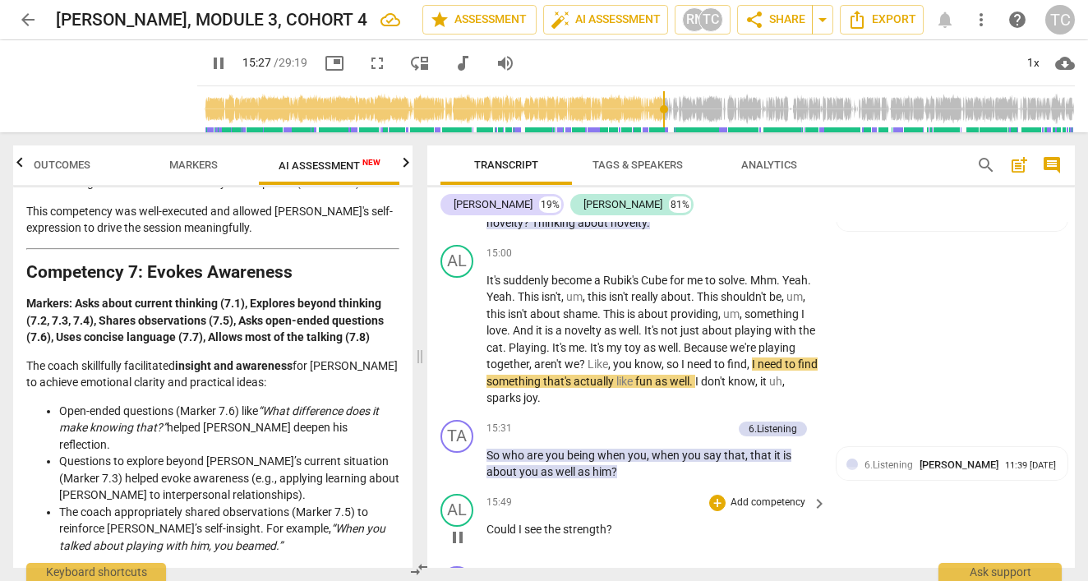
scroll to position [6721, 0]
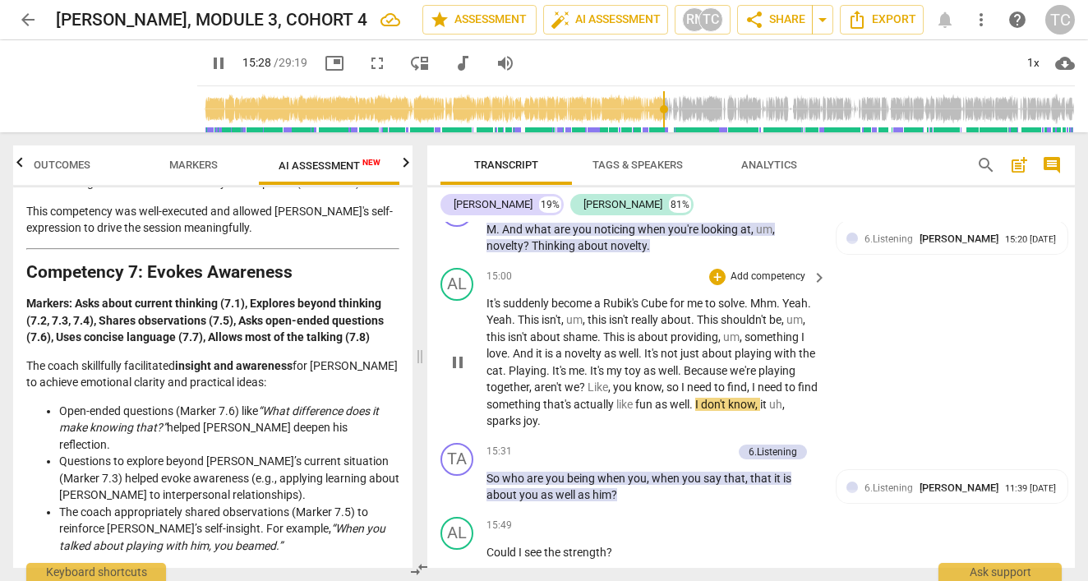
click at [547, 364] on span "Playing" at bounding box center [528, 370] width 38 height 13
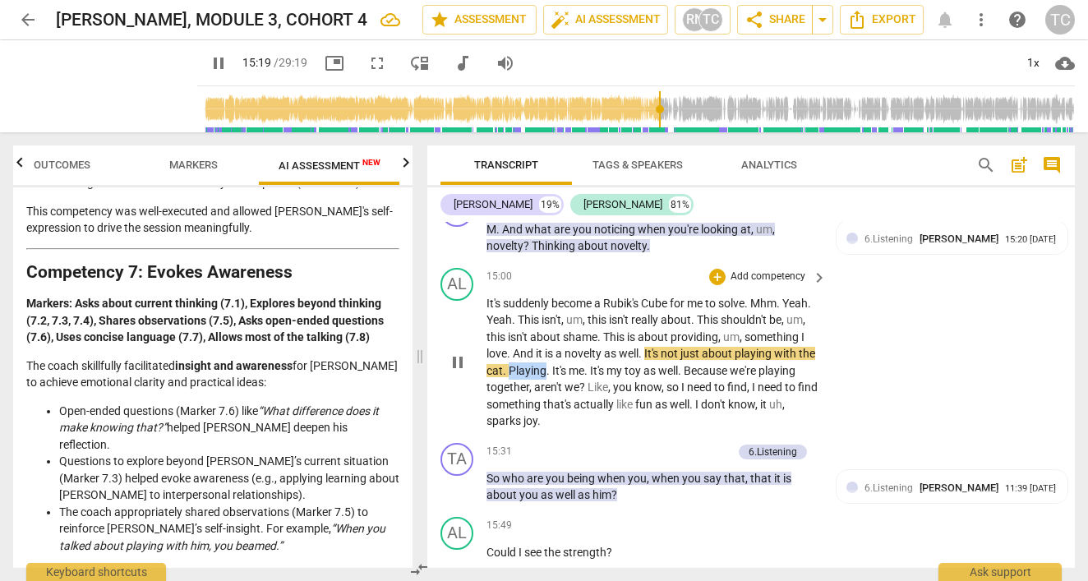
click at [547, 364] on span "Playing" at bounding box center [528, 370] width 38 height 13
drag, startPoint x: 635, startPoint y: 302, endPoint x: 594, endPoint y: 298, distance: 40.5
click at [569, 364] on span "It's" at bounding box center [560, 370] width 16 height 13
type input "934"
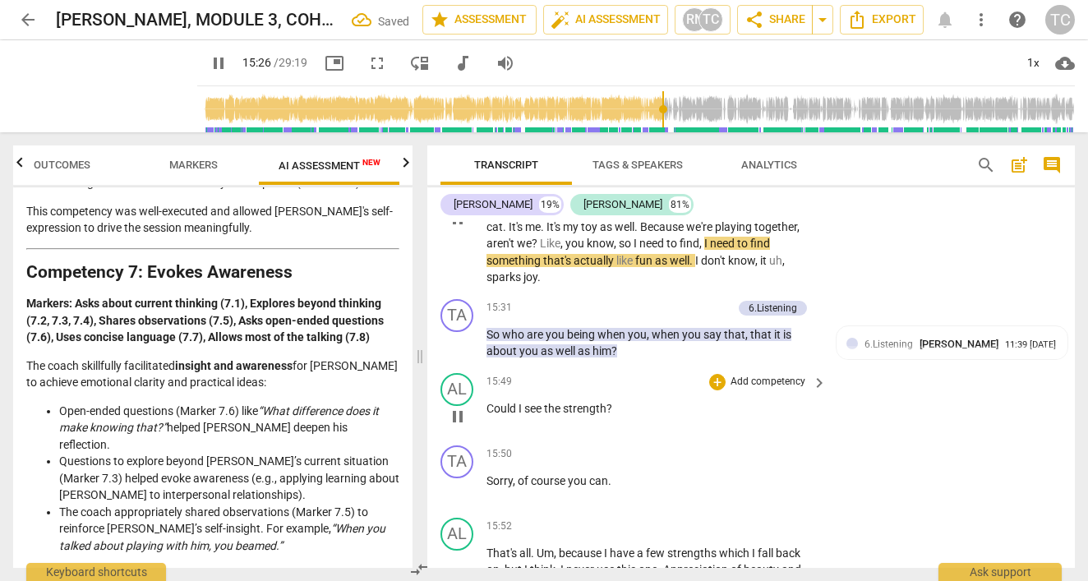
scroll to position [6869, 0]
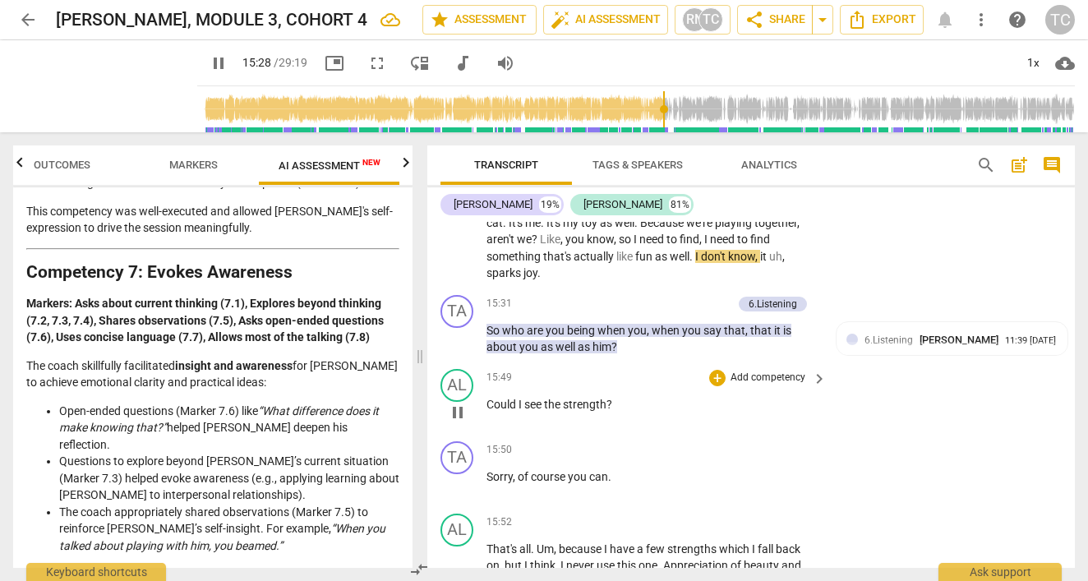
click at [455, 403] on span "pause" at bounding box center [458, 413] width 20 height 20
type input "929"
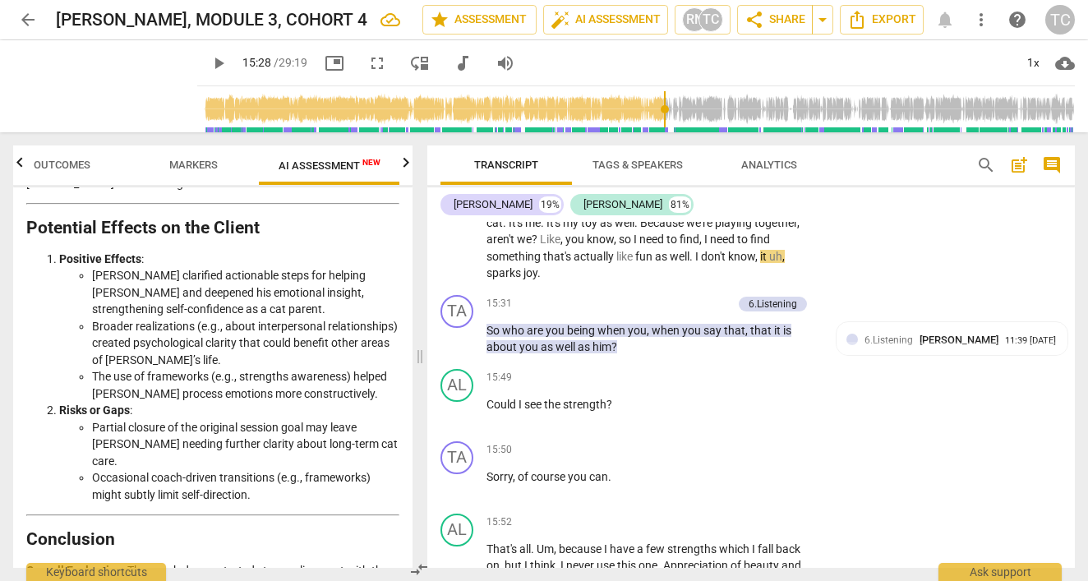
scroll to position [3428, 0]
